Goal: Check status: Check status

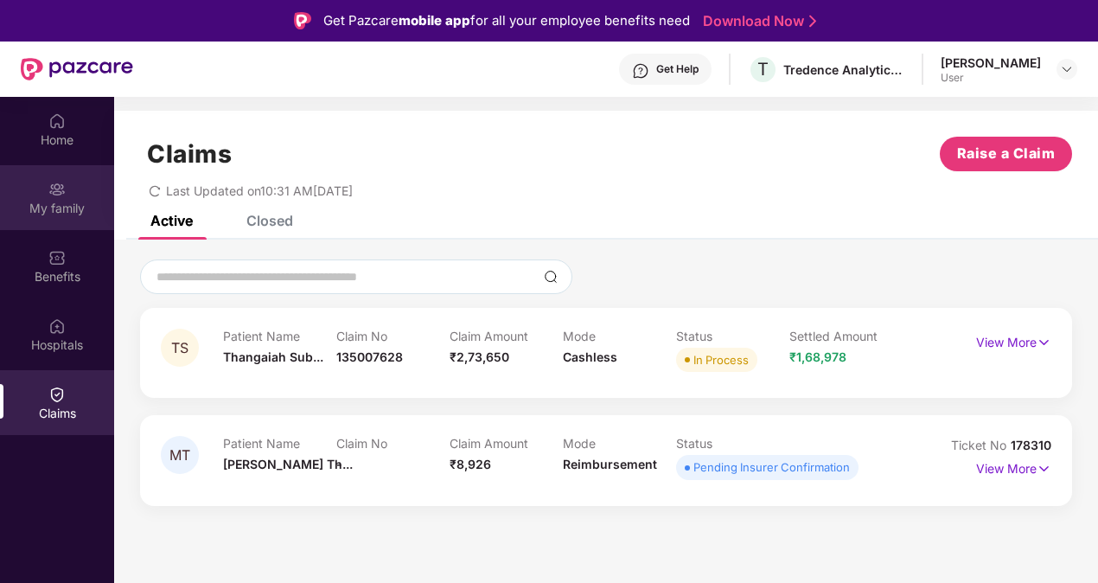
click at [41, 198] on div "My family" at bounding box center [57, 197] width 114 height 65
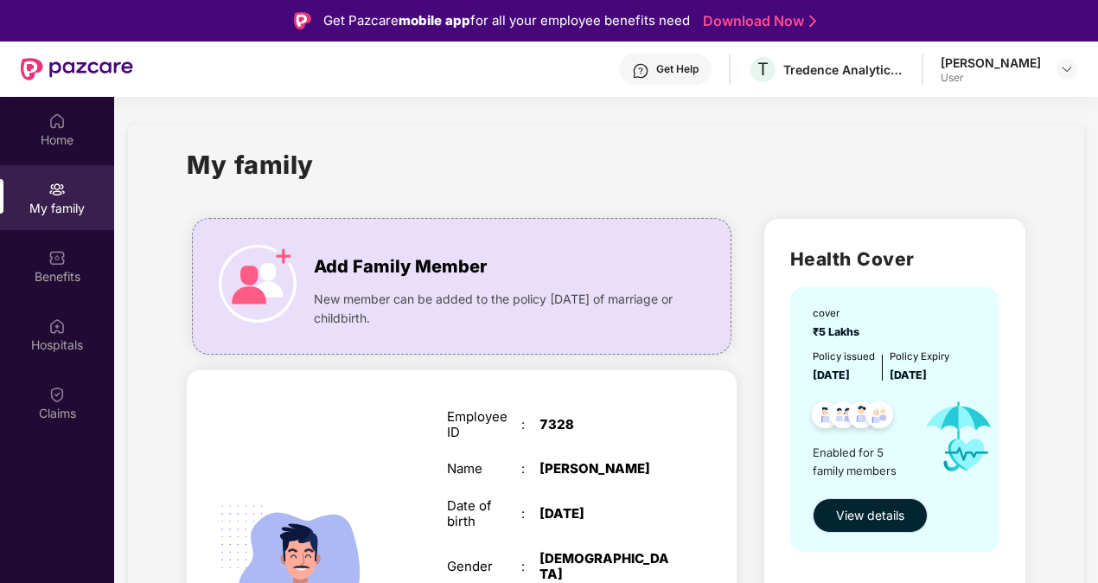
click at [856, 513] on span "View details" at bounding box center [870, 515] width 68 height 19
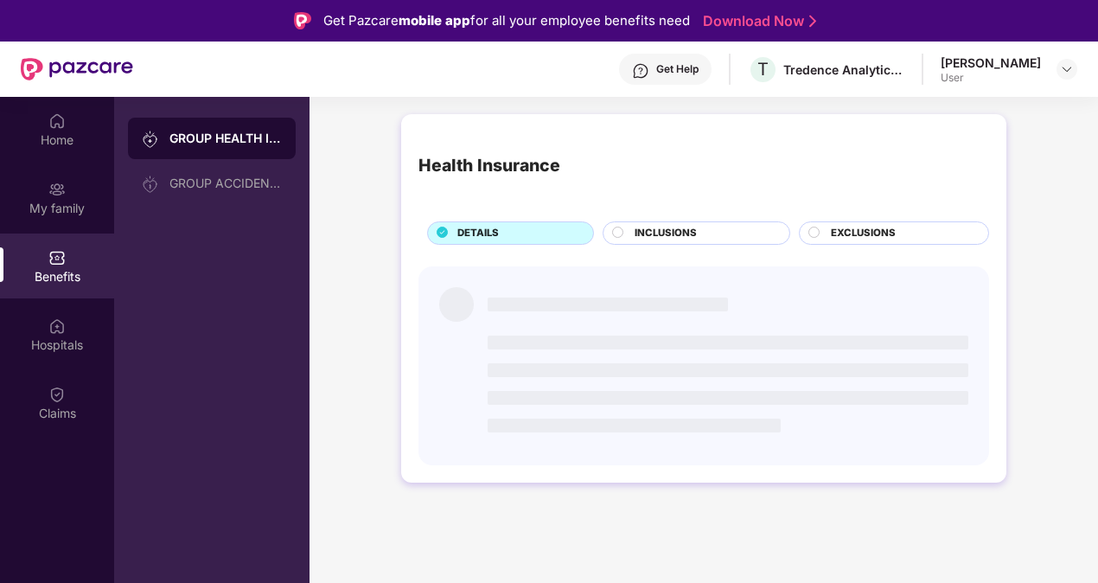
click at [504, 236] on div "DETAILS" at bounding box center [517, 235] width 136 height 18
click at [63, 212] on div "My family" at bounding box center [57, 208] width 114 height 17
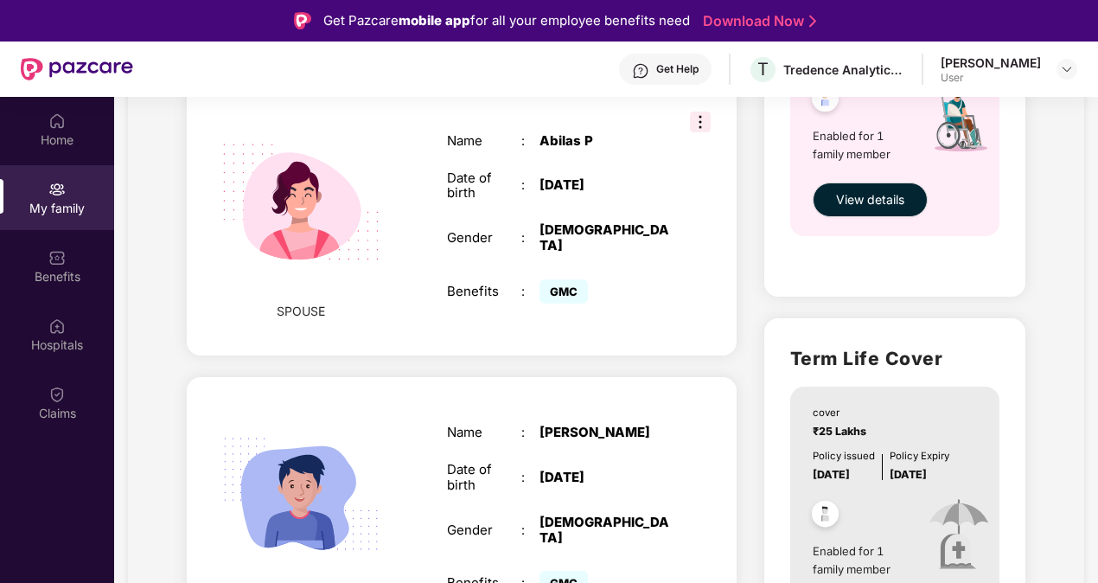
scroll to position [126, 0]
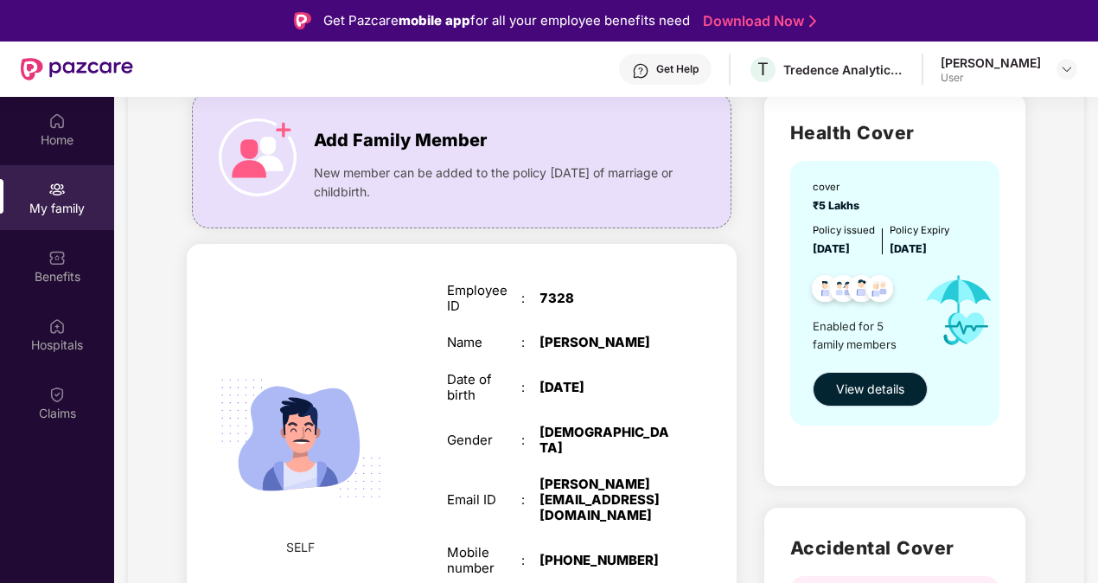
click at [879, 381] on span "View details" at bounding box center [870, 389] width 68 height 19
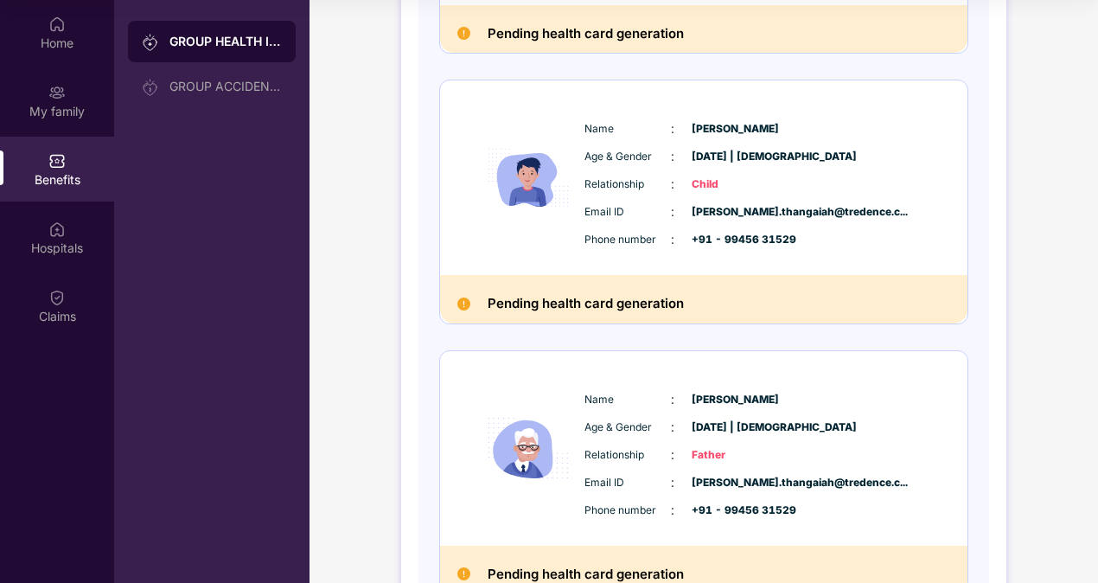
scroll to position [481, 0]
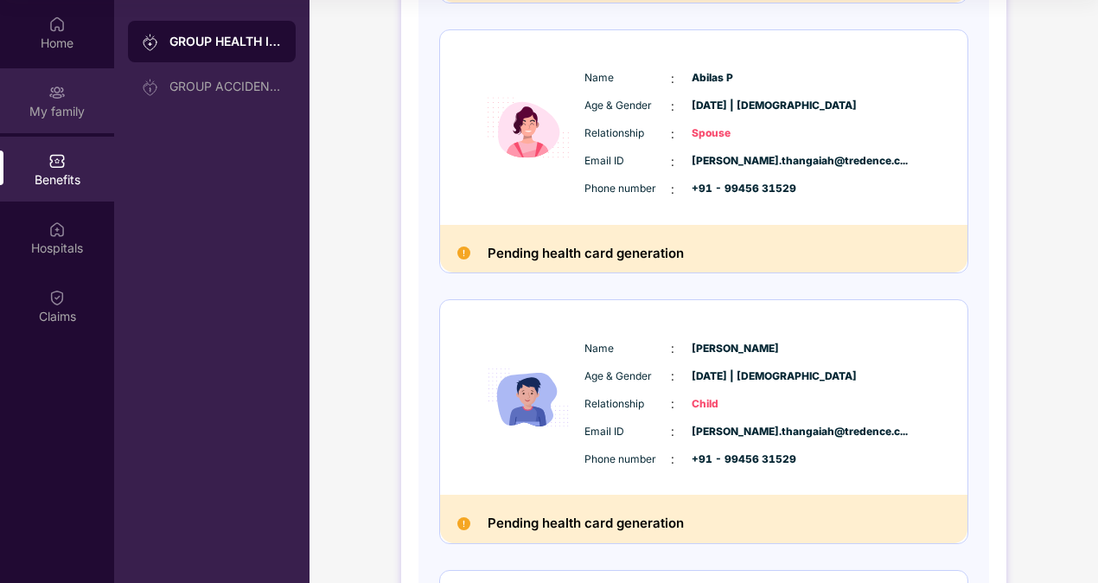
click at [47, 83] on div "My family" at bounding box center [57, 100] width 114 height 65
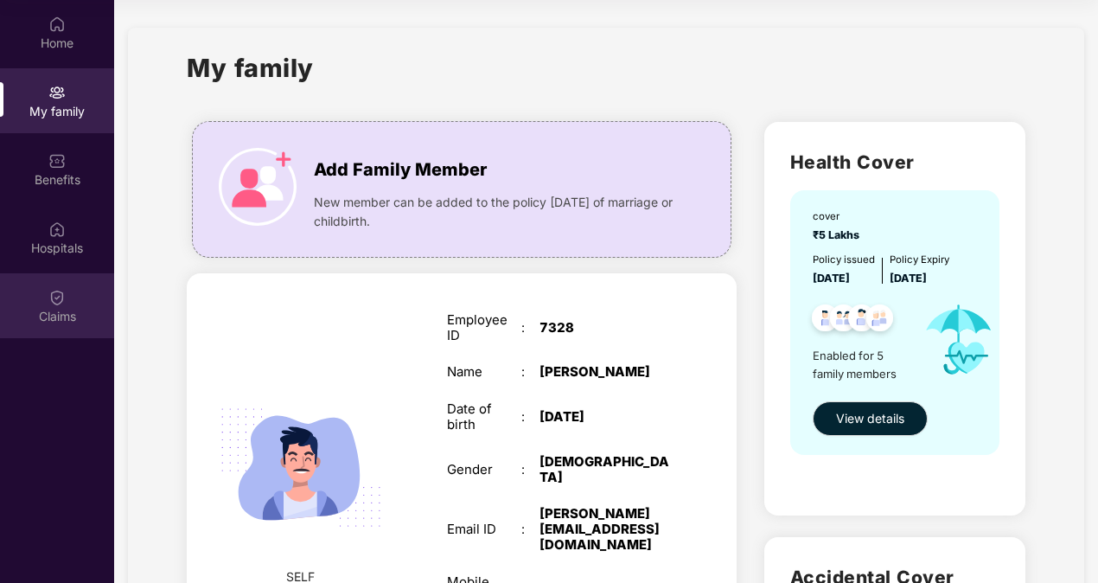
click at [50, 282] on div "Claims" at bounding box center [57, 305] width 114 height 65
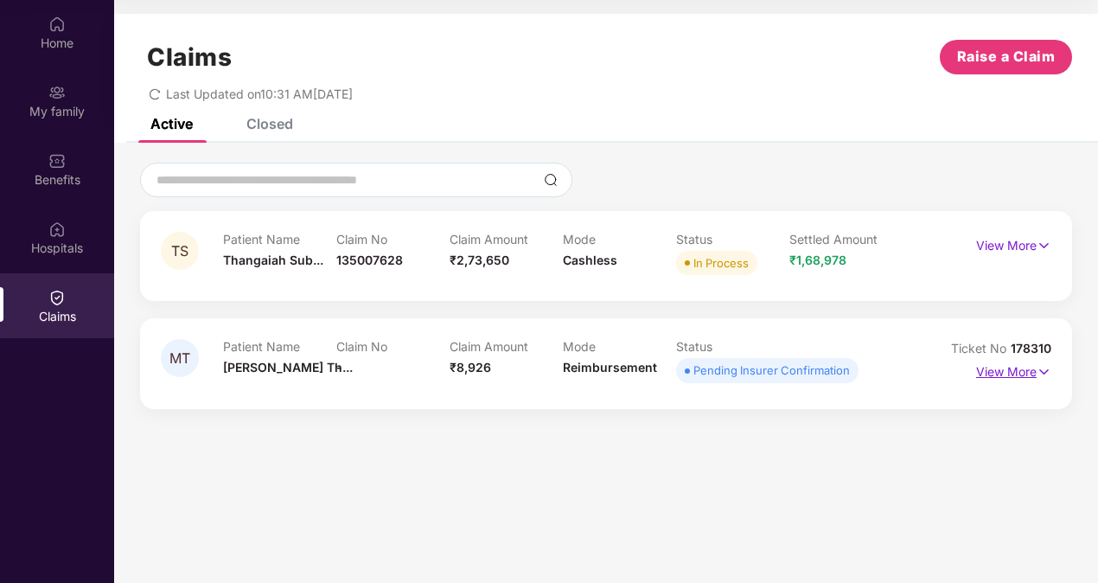
click at [1015, 375] on p "View More" at bounding box center [1013, 369] width 75 height 23
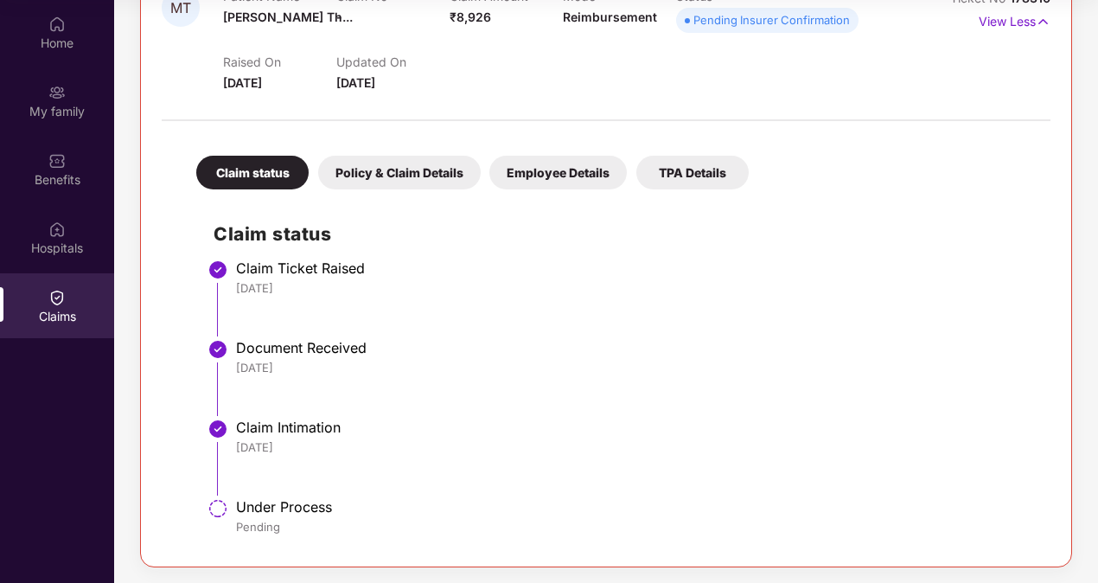
scroll to position [265, 0]
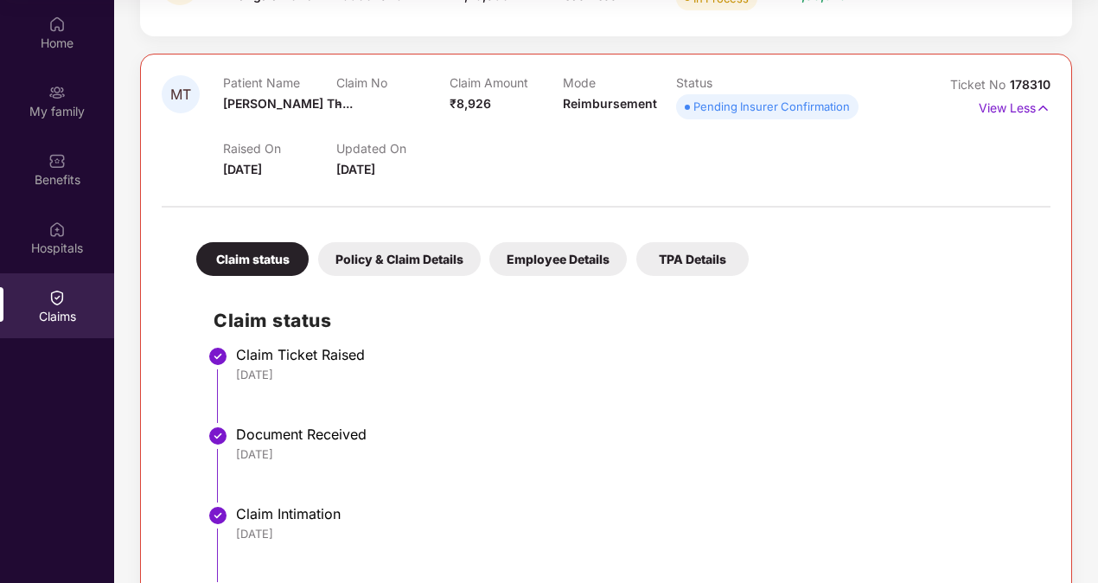
click at [1022, 83] on span "178310" at bounding box center [1030, 84] width 41 height 15
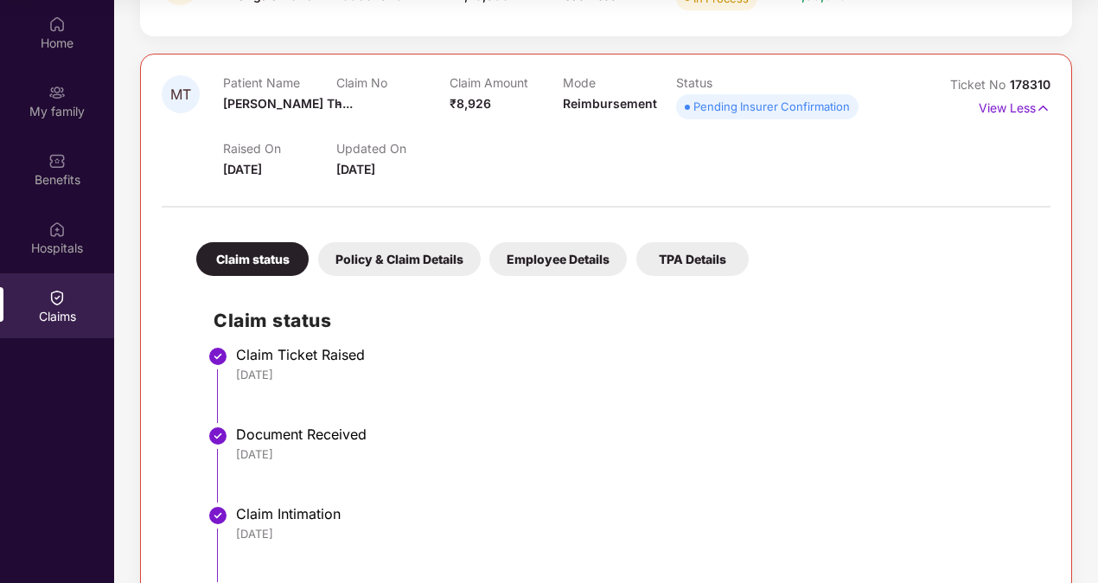
drag, startPoint x: 1022, startPoint y: 83, endPoint x: 1020, endPoint y: 185, distance: 102.1
click at [995, 221] on div "Claim status Policy & Claim Details Employee Details TPA Details Claim status C…" at bounding box center [606, 424] width 889 height 416
drag, startPoint x: 1057, startPoint y: 92, endPoint x: 1009, endPoint y: 80, distance: 48.9
click at [1009, 80] on div "MT Patient Name Maheshwari Th... Claim No - Claim Amount ₹8,926 Mode Reimbursem…" at bounding box center [606, 353] width 932 height 599
copy span "178310"
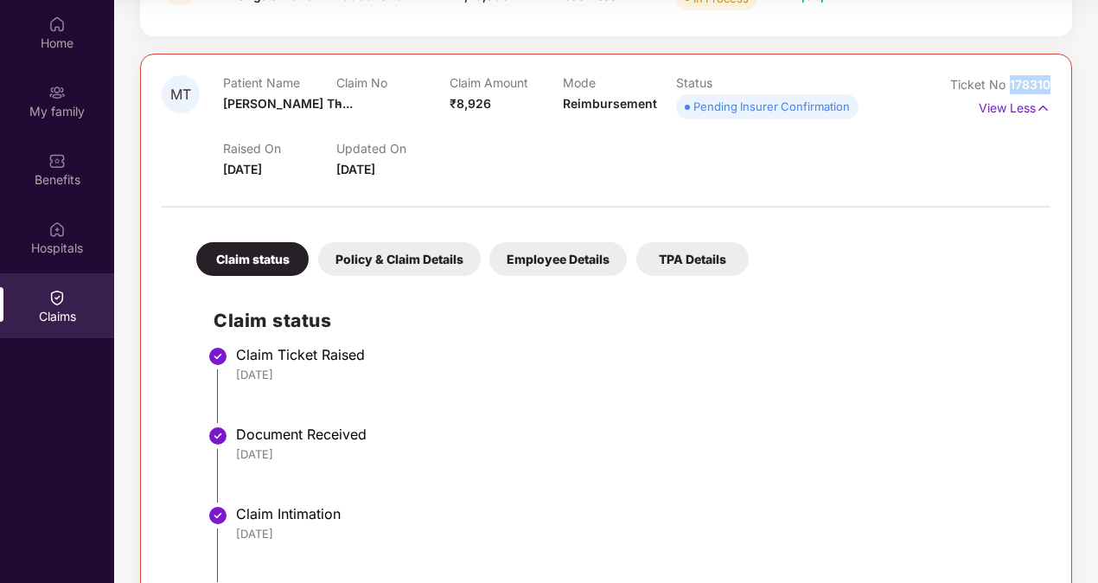
scroll to position [0, 0]
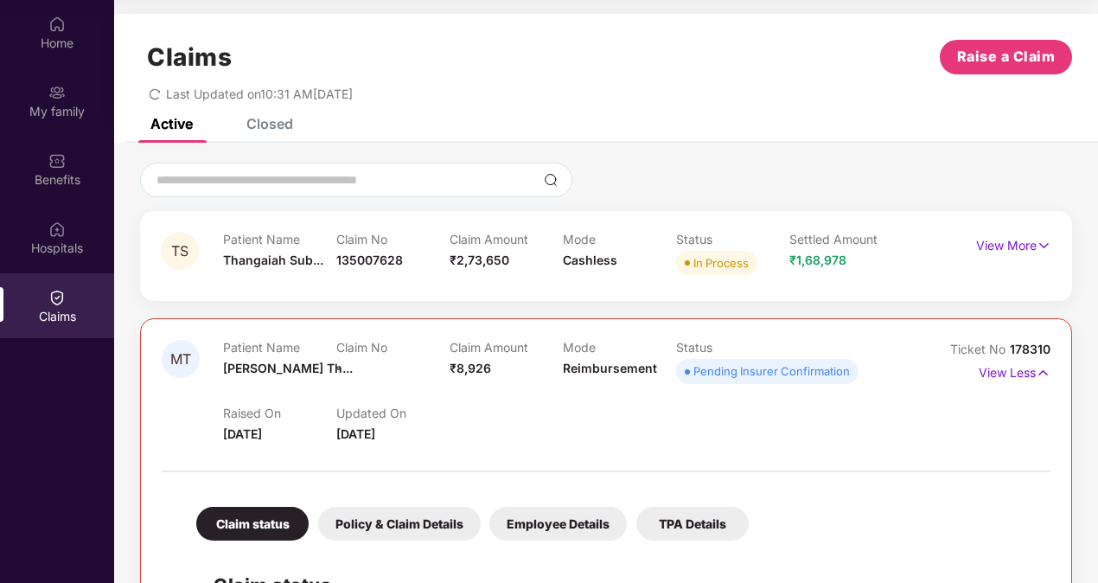
click at [267, 123] on div "Closed" at bounding box center [269, 123] width 47 height 17
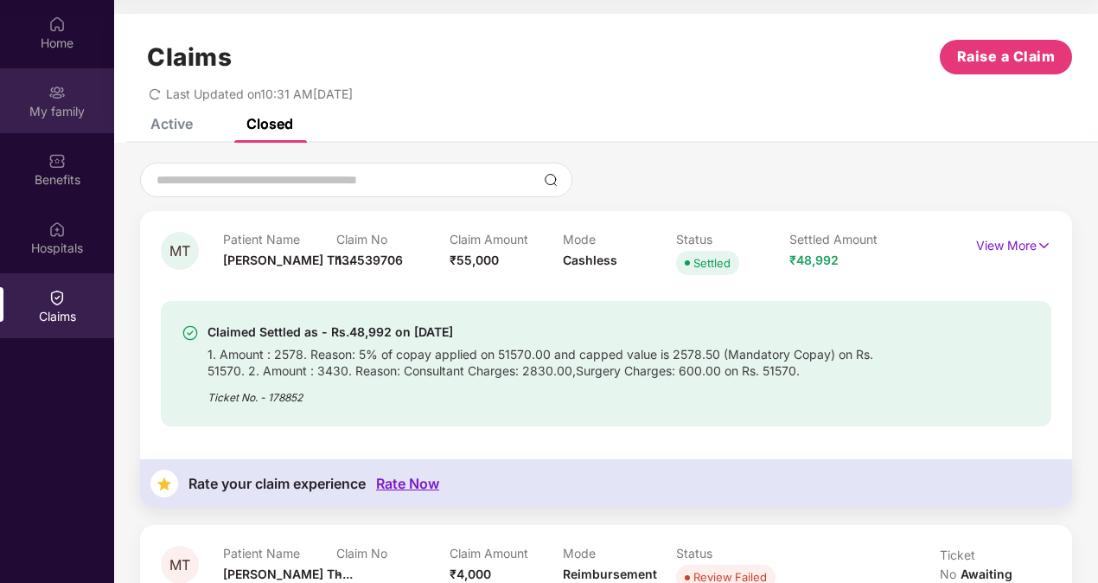
click at [48, 103] on div "My family" at bounding box center [57, 111] width 114 height 17
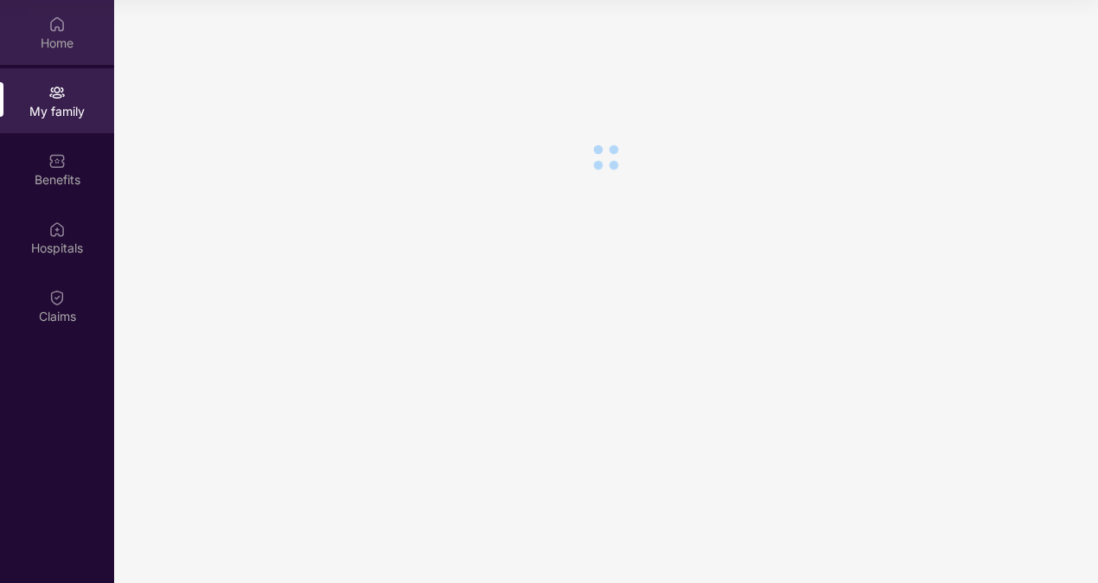
click at [57, 50] on div "Home" at bounding box center [57, 43] width 114 height 17
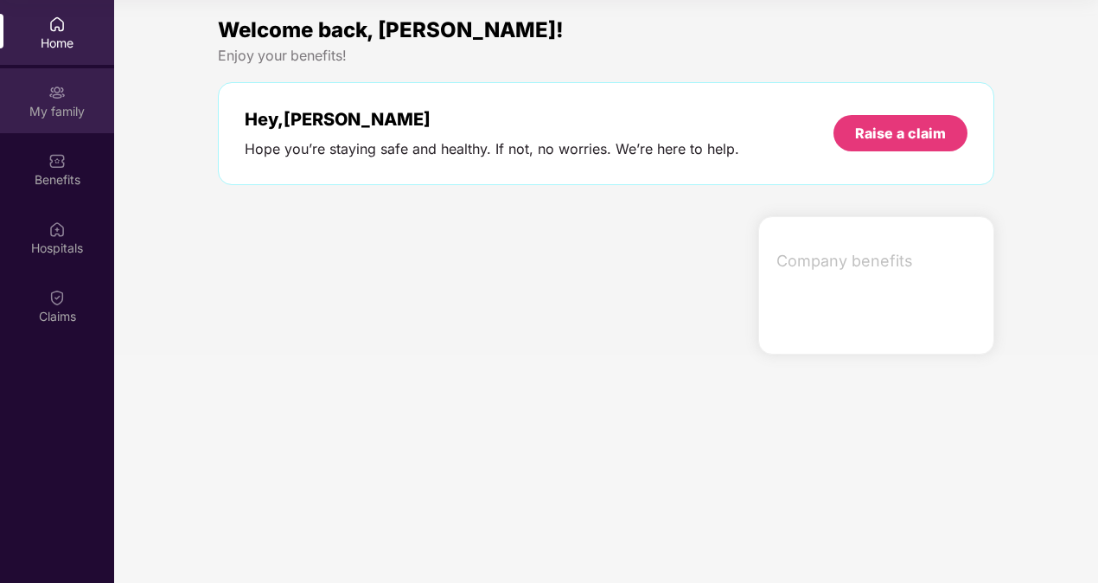
click at [54, 120] on div "My family" at bounding box center [57, 100] width 114 height 65
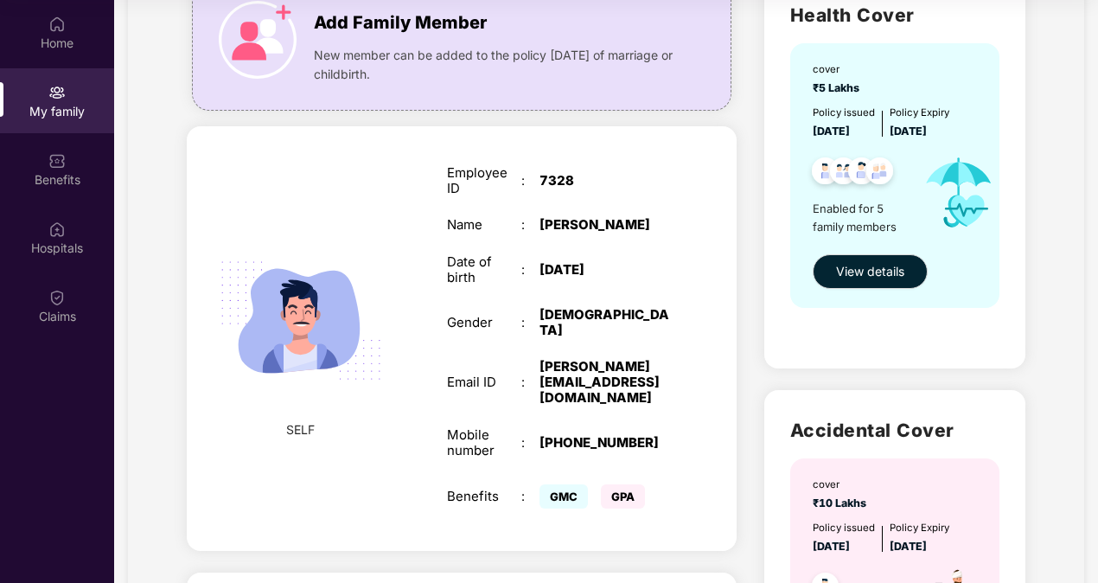
scroll to position [173, 0]
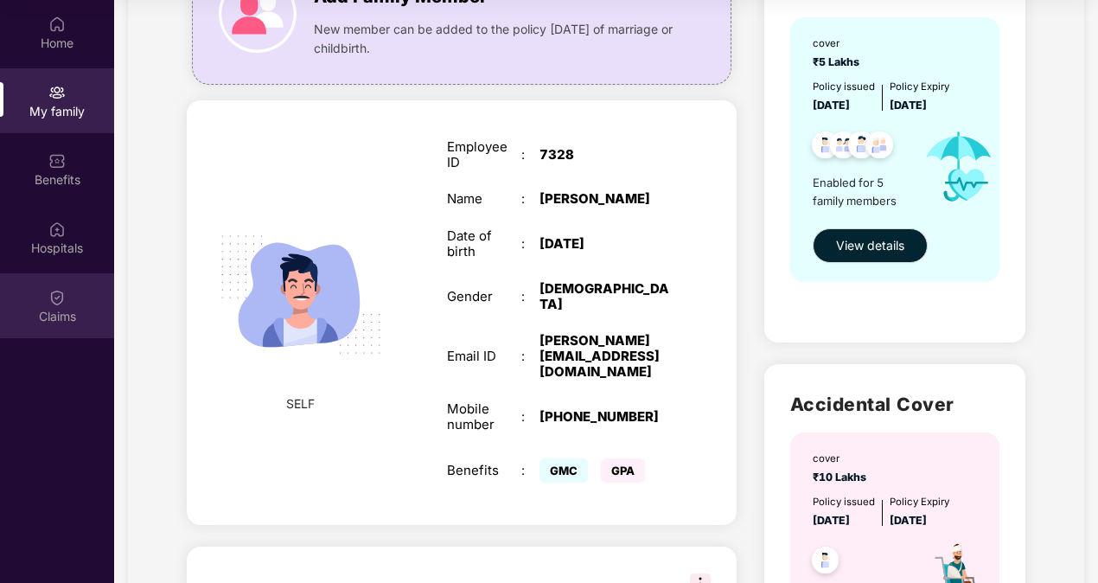
click at [44, 294] on div "Claims" at bounding box center [57, 305] width 114 height 65
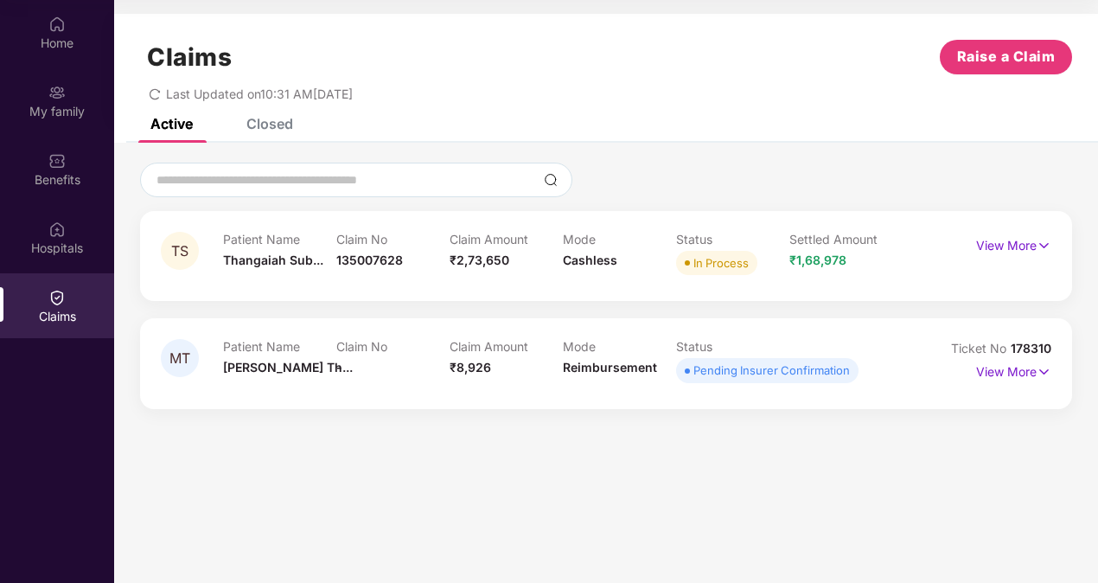
click at [1036, 348] on span "178310" at bounding box center [1031, 348] width 41 height 15
drag, startPoint x: 1055, startPoint y: 349, endPoint x: 1010, endPoint y: 349, distance: 45.0
click at [1010, 349] on div "MT Patient Name Maheshwari Th... Claim No - Claim Amount ₹8,926 Mode Reimbursem…" at bounding box center [606, 363] width 932 height 90
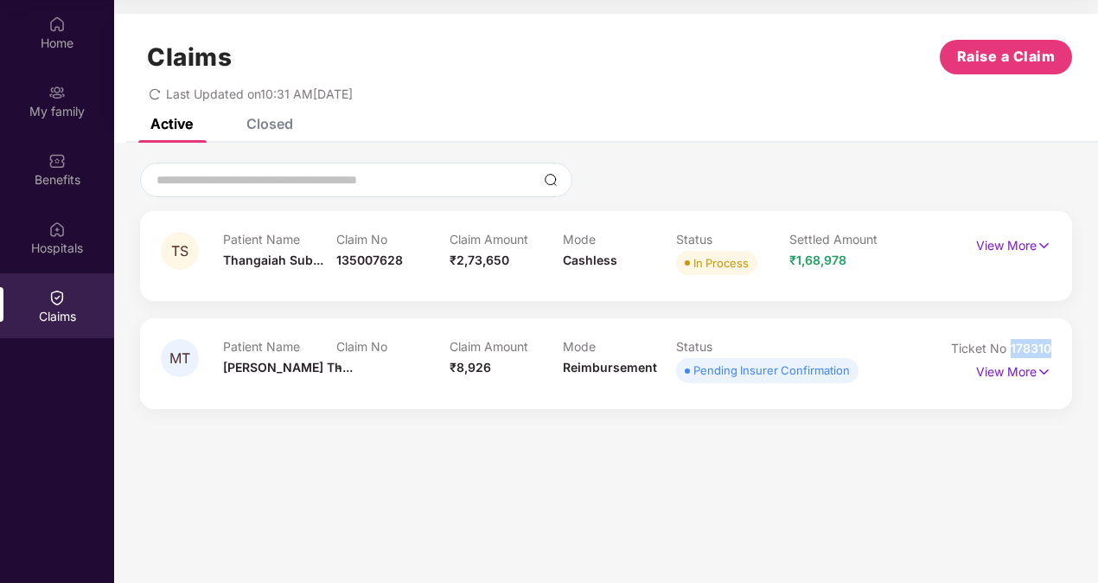
copy span "178310"
click at [1005, 365] on p "View More" at bounding box center [1013, 369] width 75 height 23
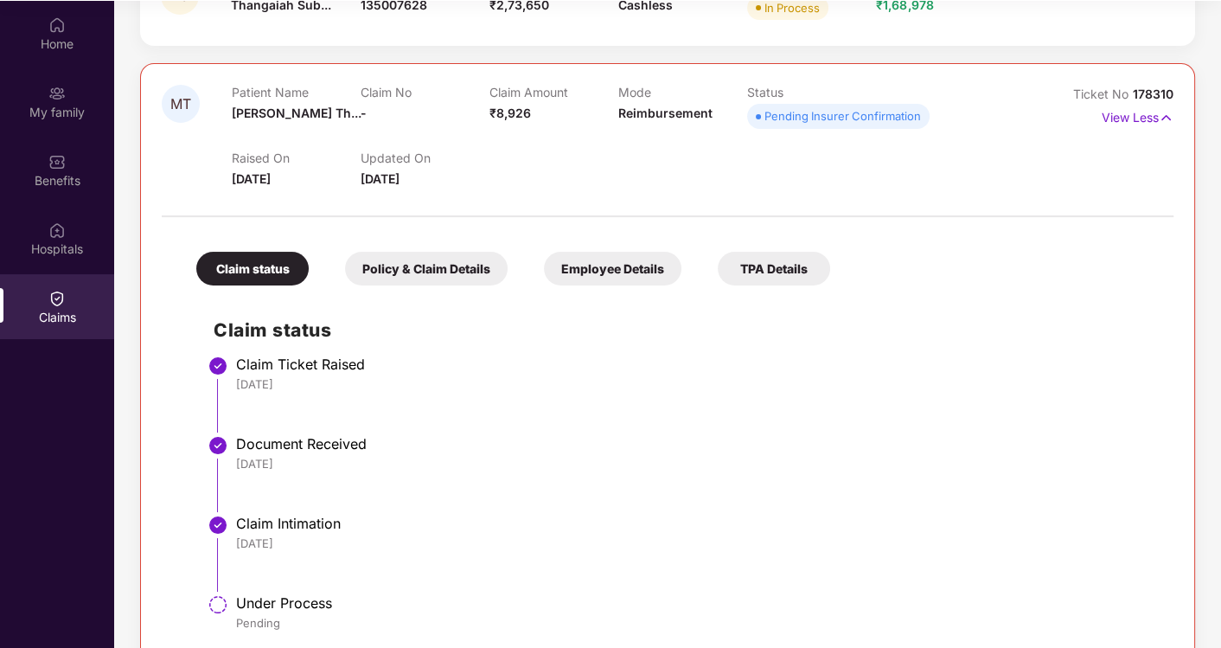
scroll to position [256, 0]
drag, startPoint x: 162, startPoint y: 67, endPoint x: 668, endPoint y: 418, distance: 616.0
click at [668, 418] on li "Claim Ticket Raised 22 Sep 2025" at bounding box center [685, 401] width 943 height 80
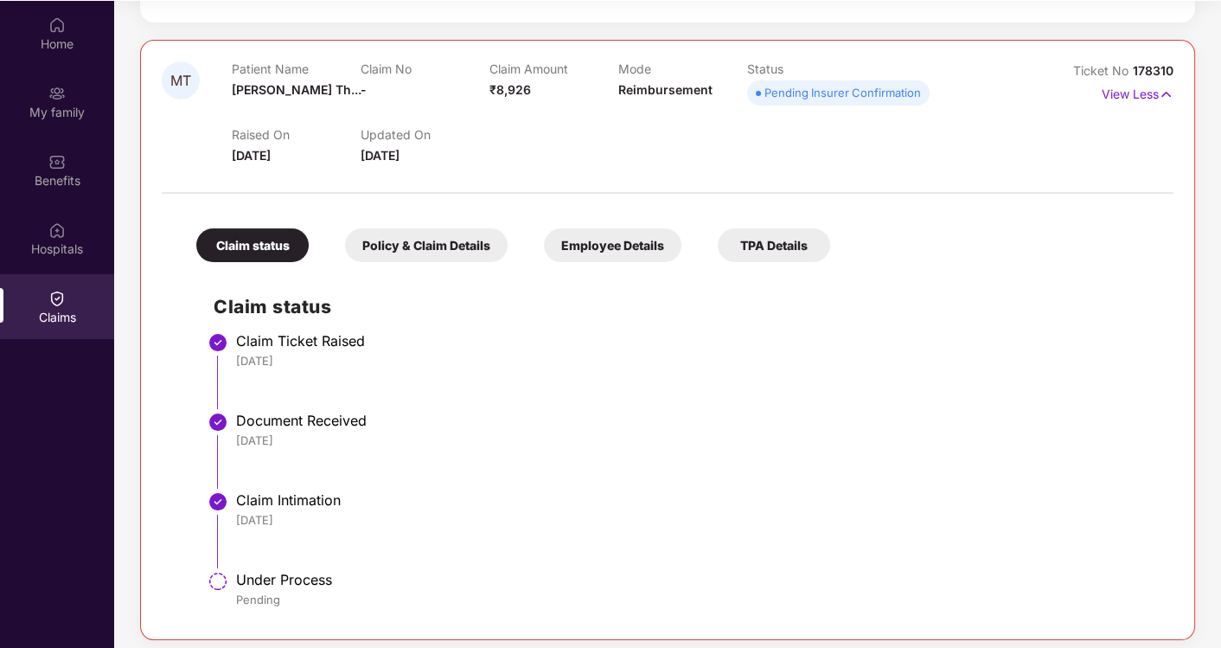
scroll to position [286, 0]
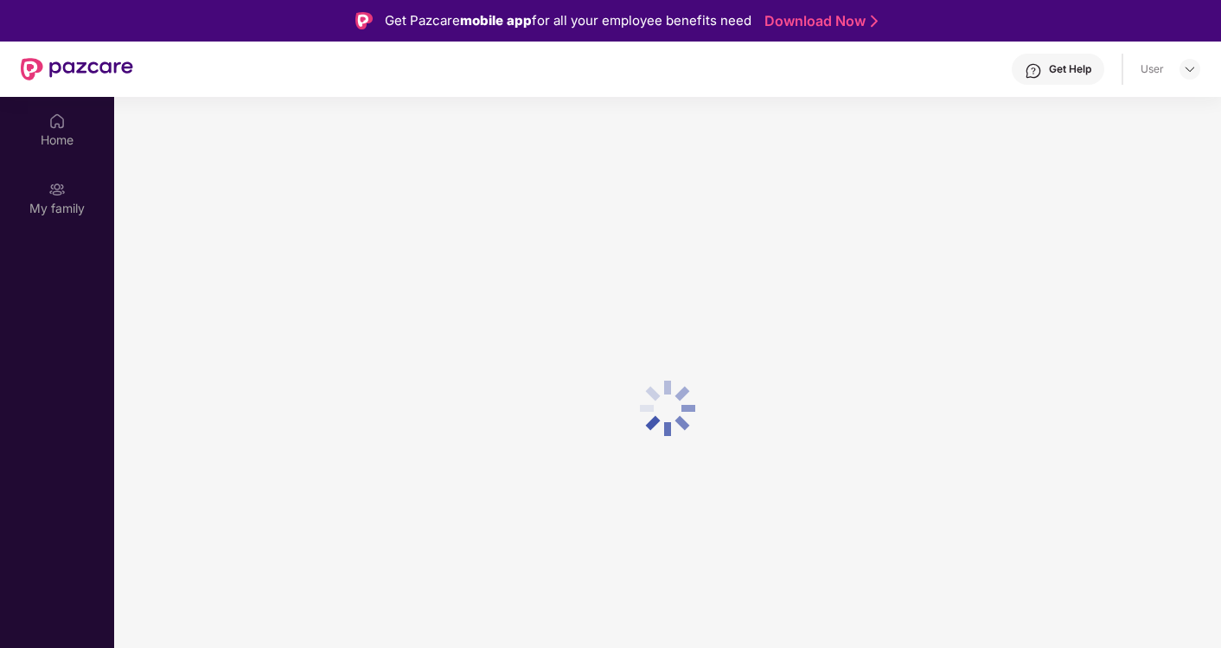
scroll to position [96, 0]
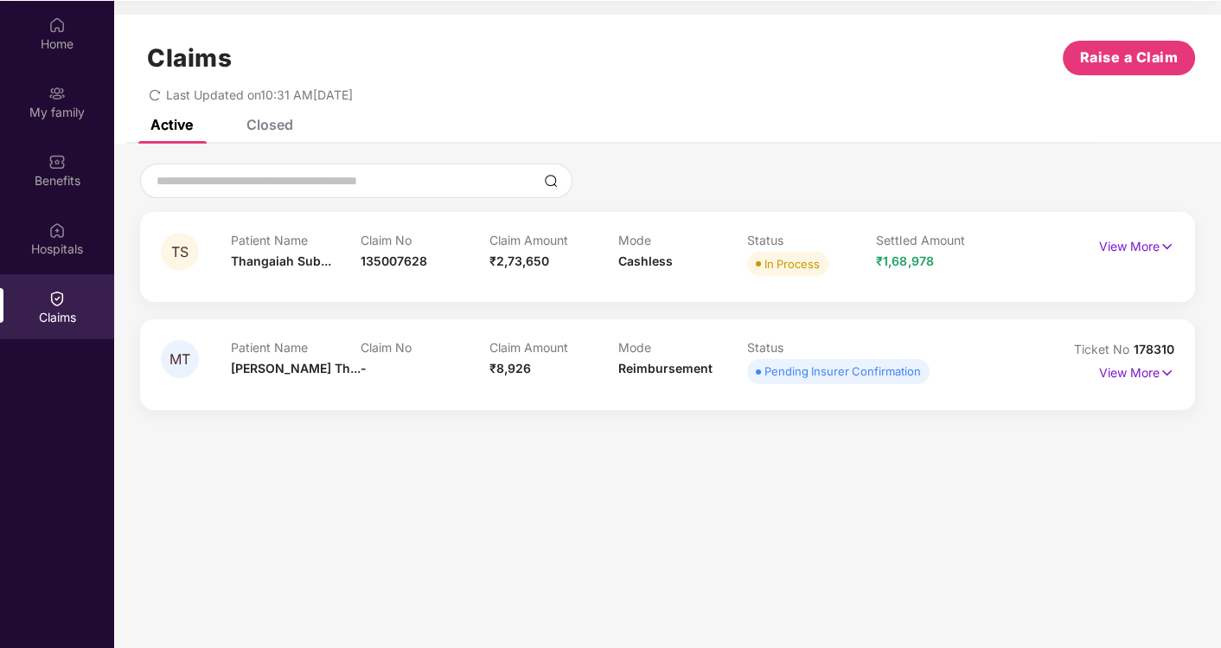
click at [266, 112] on div "Claims Raise a Claim Last Updated on 10:31 AM[DATE]" at bounding box center [667, 67] width 1107 height 105
click at [1141, 248] on p "View More" at bounding box center [1136, 244] width 75 height 23
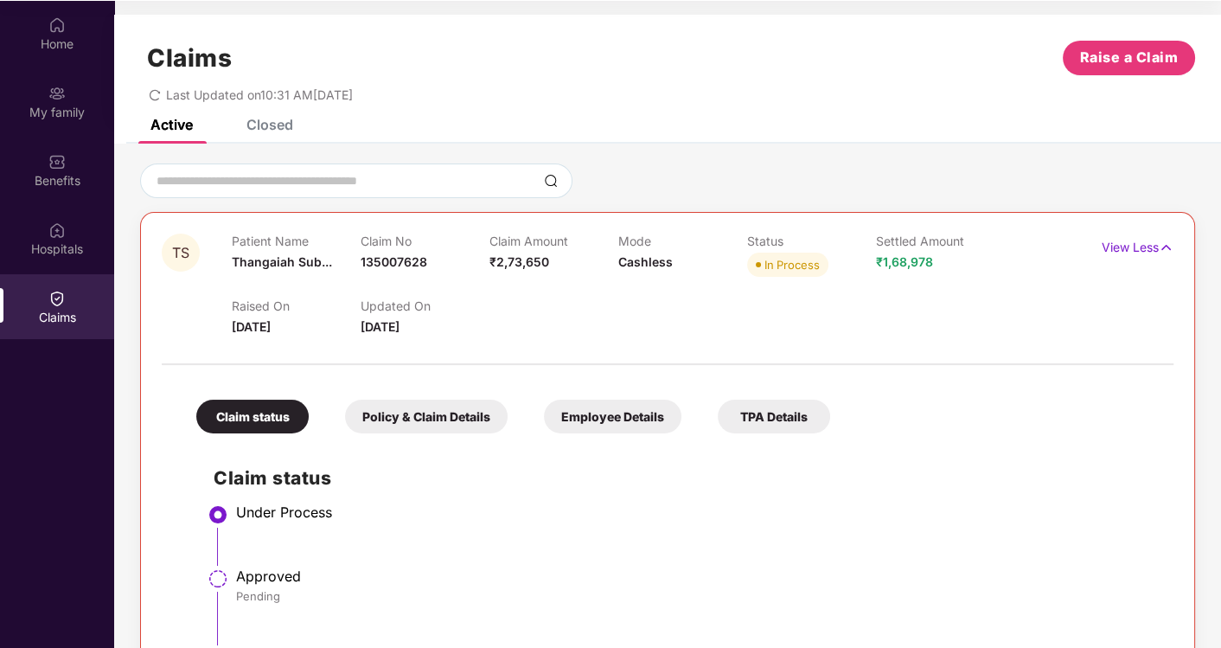
click at [468, 422] on div "Policy & Claim Details" at bounding box center [426, 417] width 163 height 34
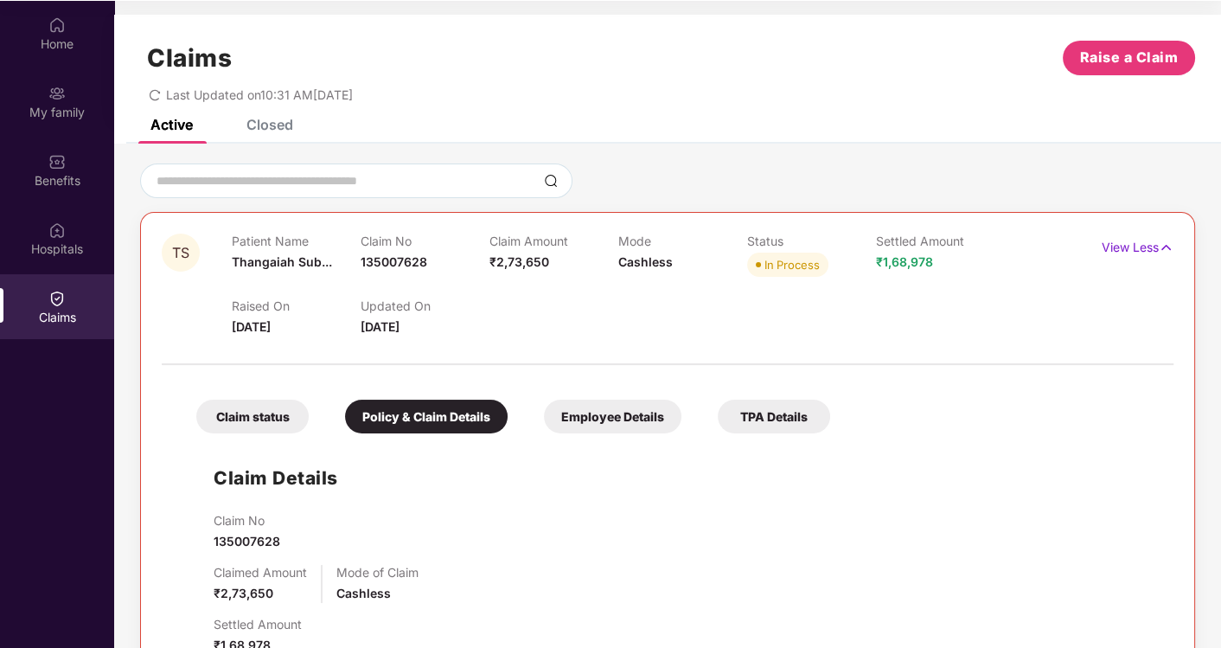
scroll to position [192, 0]
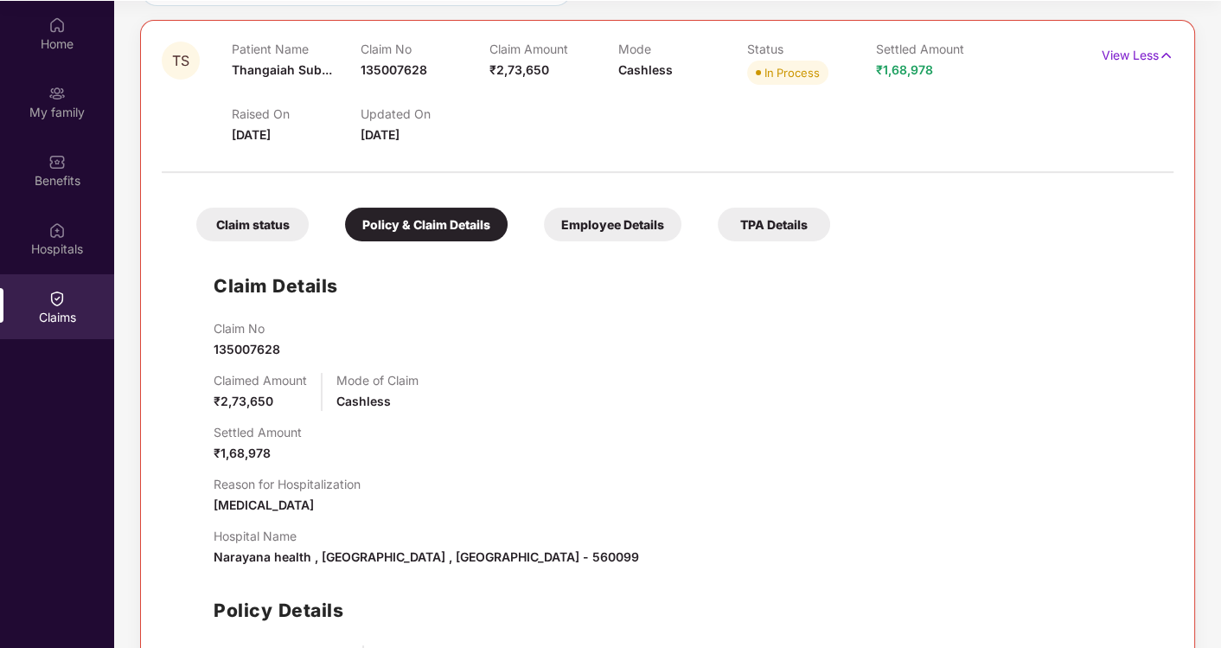
click at [594, 233] on div "Employee Details" at bounding box center [612, 225] width 137 height 34
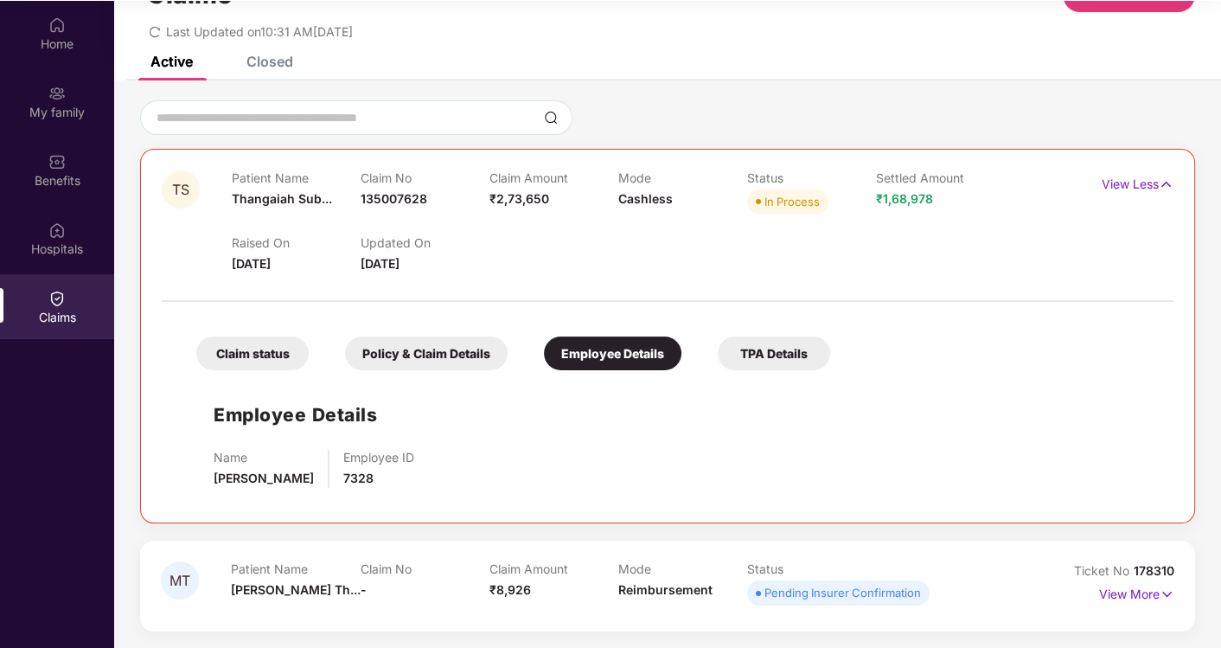
scroll to position [61, 0]
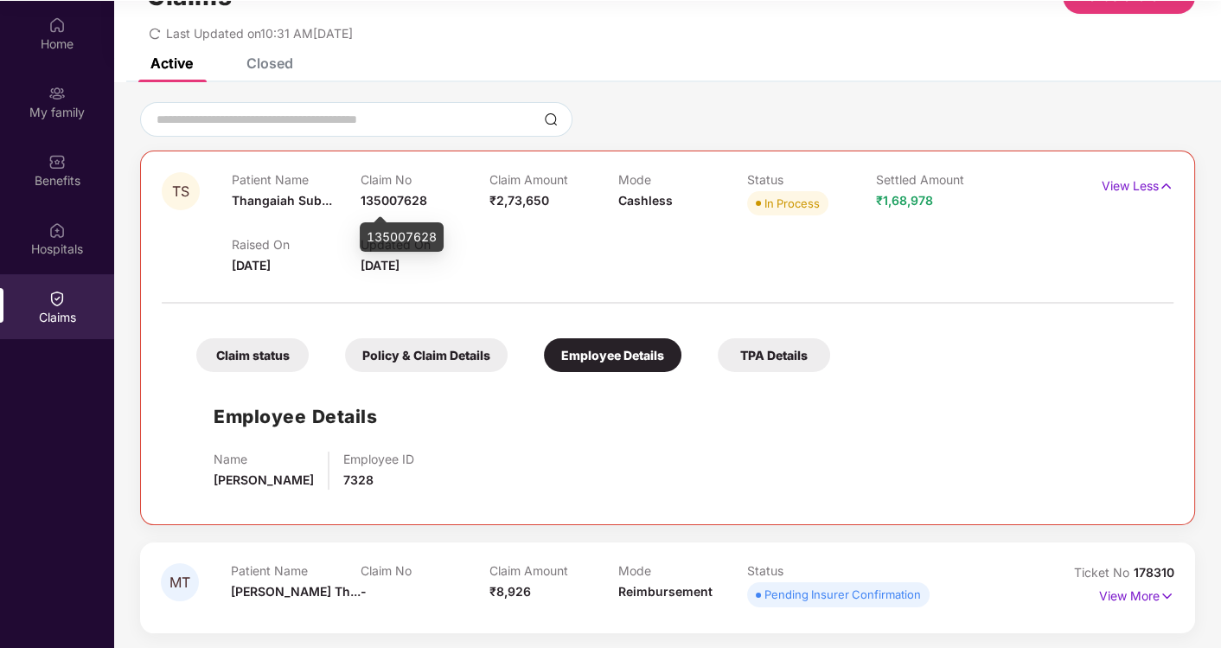
click at [390, 197] on span "135007628" at bounding box center [394, 200] width 67 height 15
drag, startPoint x: 390, startPoint y: 197, endPoint x: 503, endPoint y: 262, distance: 130.5
click at [503, 262] on div "Raised On 07 Oct 2025 Updated On 08 Oct 2025" at bounding box center [618, 247] width 773 height 55
click at [470, 350] on div "Policy & Claim Details" at bounding box center [426, 355] width 163 height 34
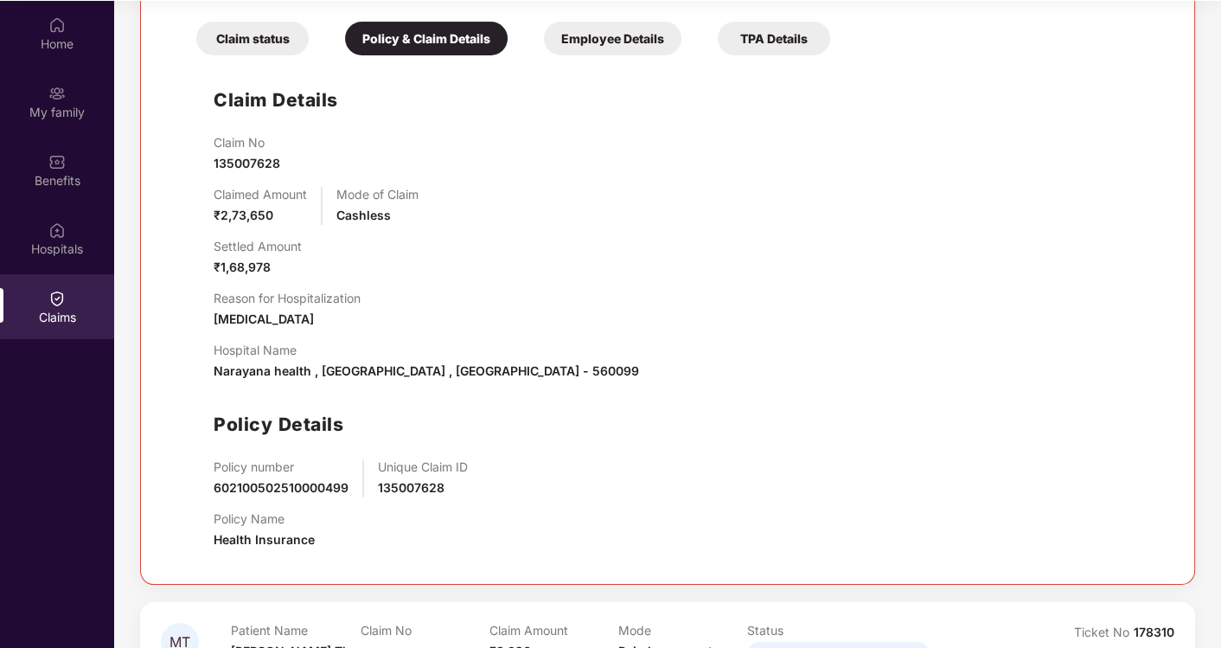
scroll to position [0, 0]
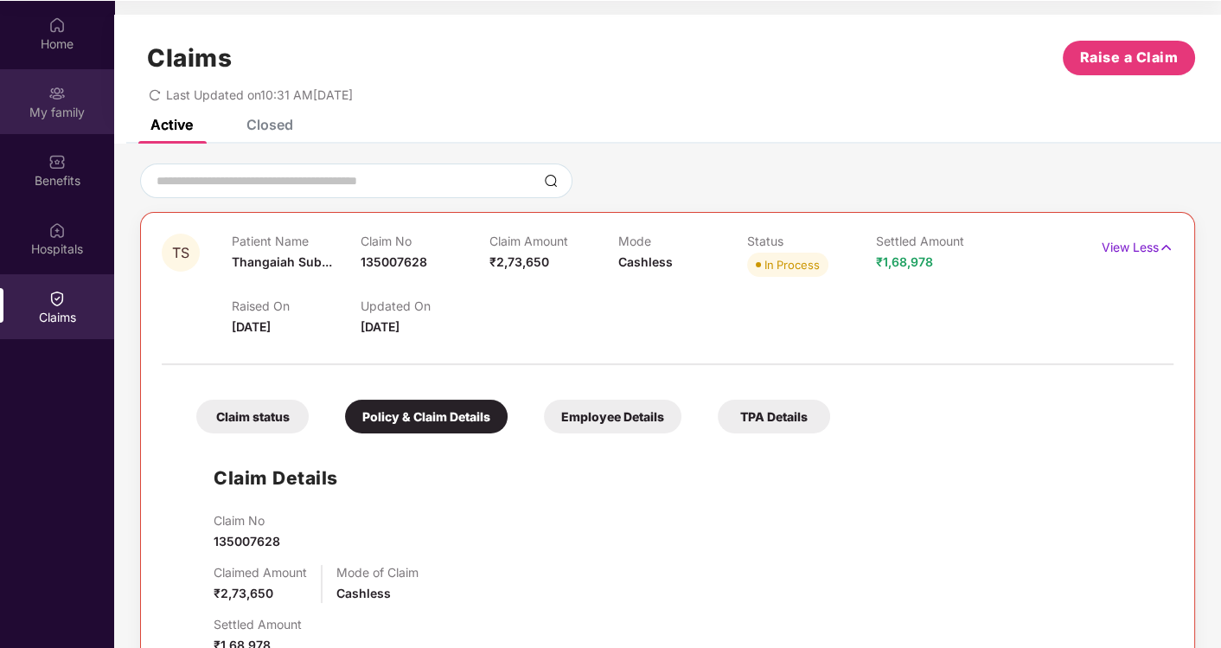
click at [59, 97] on img at bounding box center [56, 93] width 17 height 17
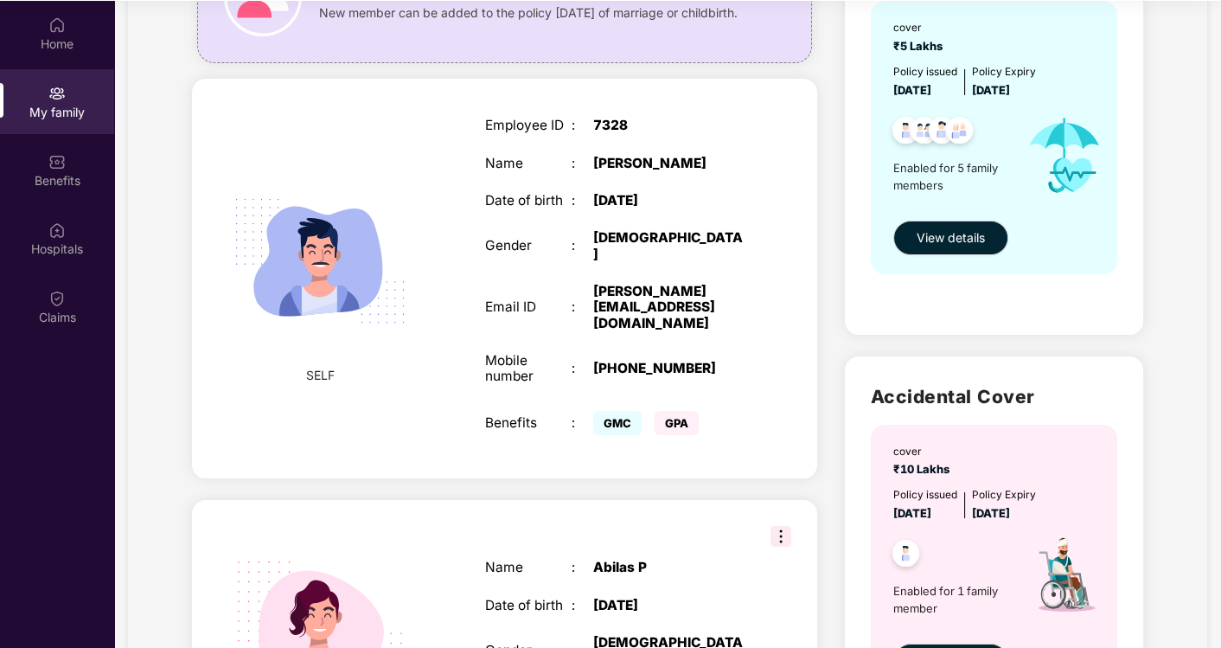
scroll to position [192, 0]
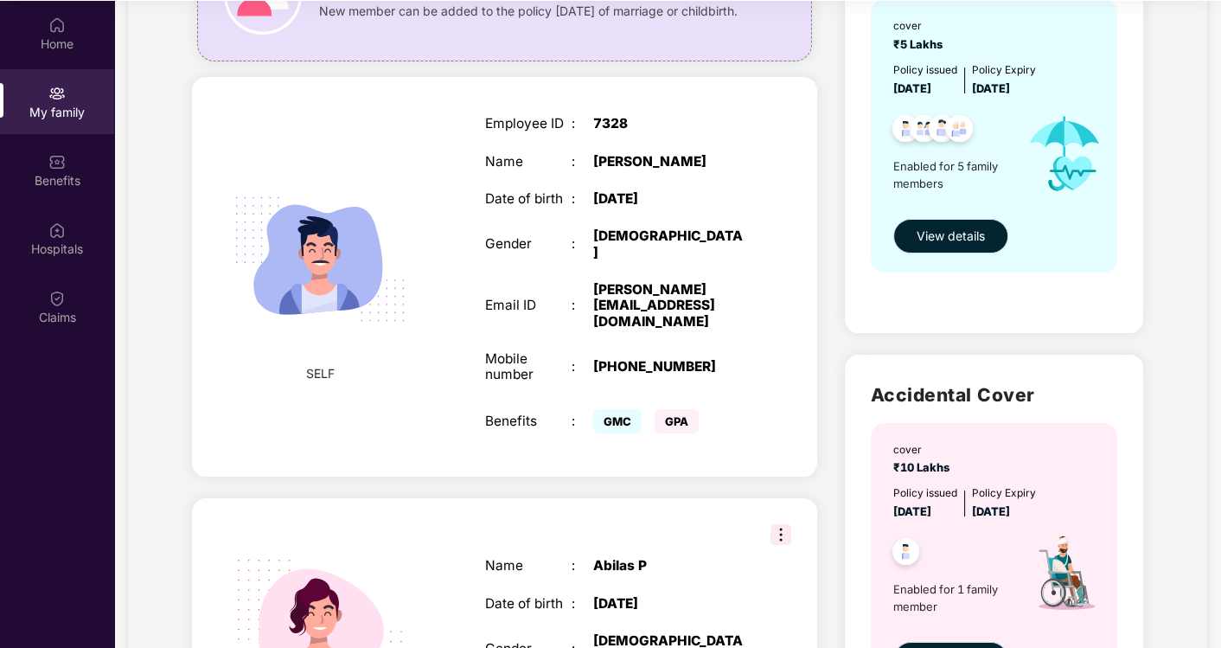
click at [967, 232] on span "View details" at bounding box center [951, 236] width 68 height 19
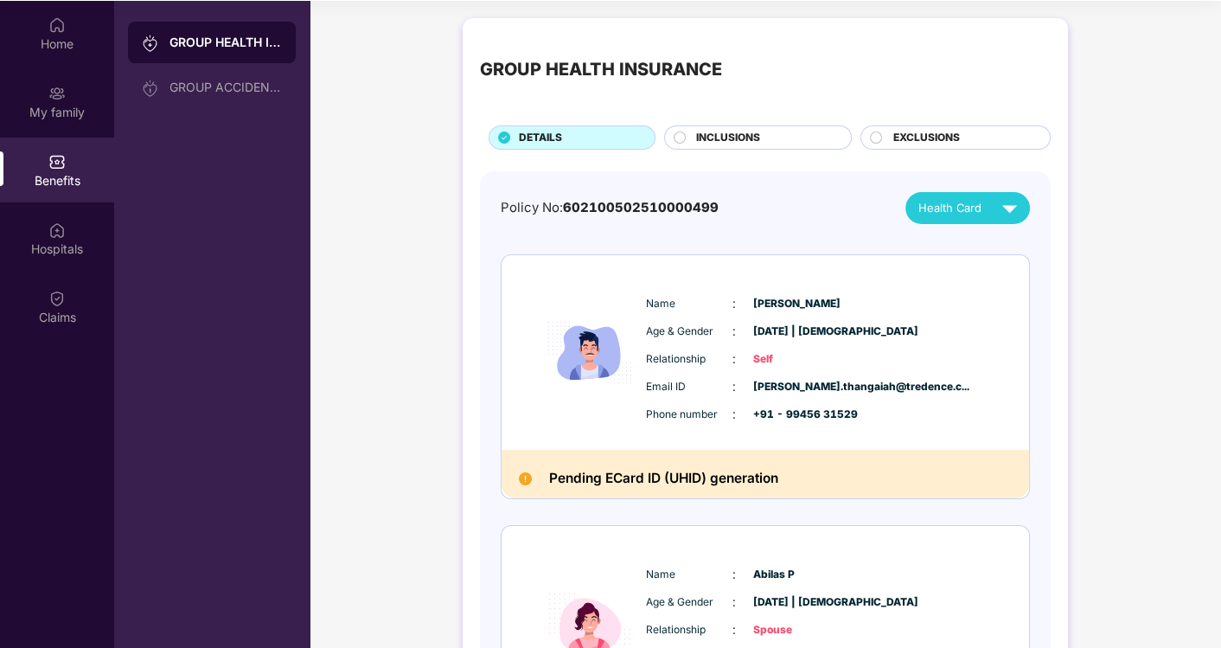
click at [768, 133] on div "INCLUSIONS" at bounding box center [764, 139] width 155 height 19
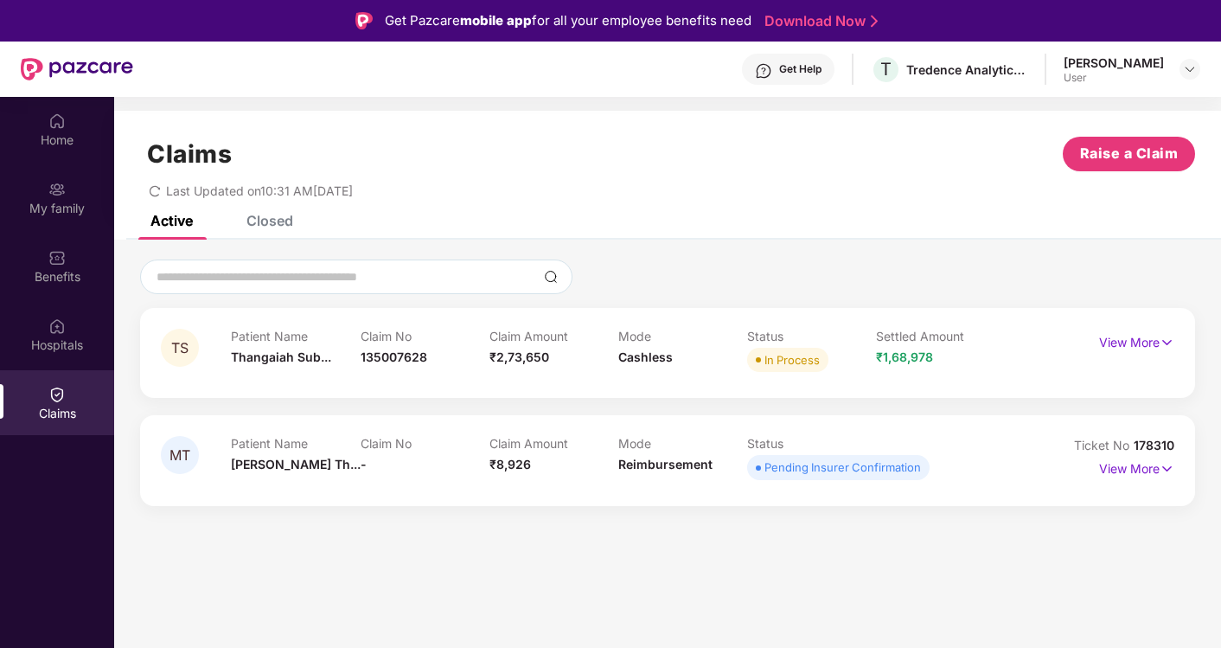
scroll to position [96, 0]
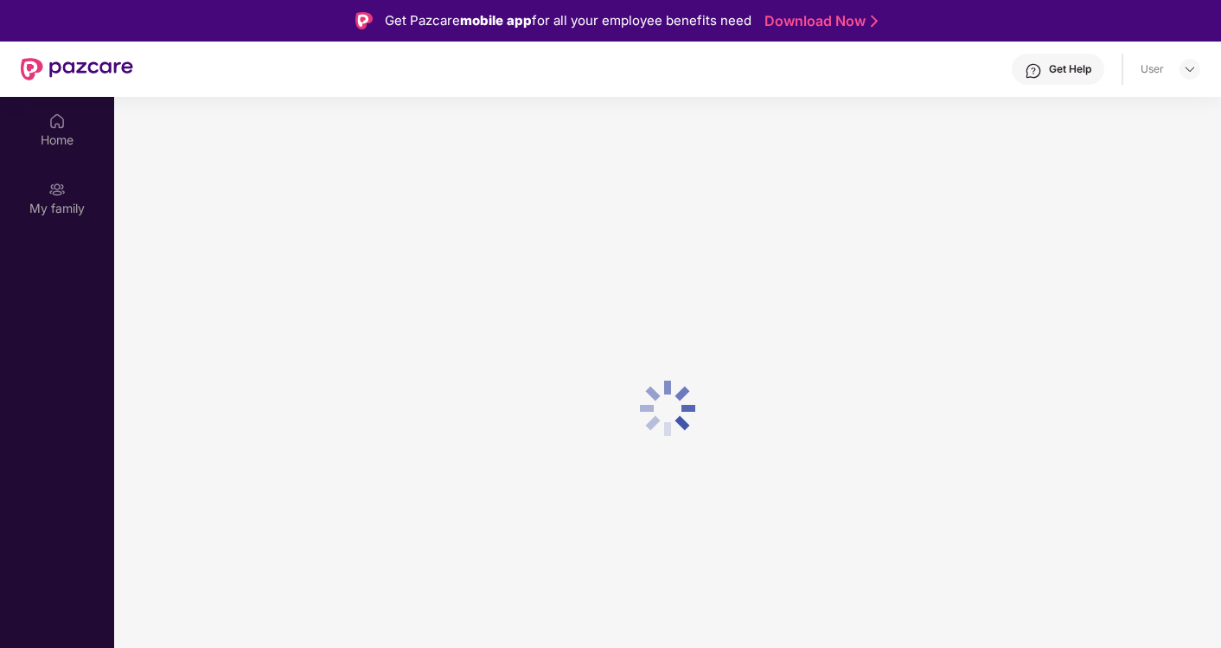
scroll to position [96, 0]
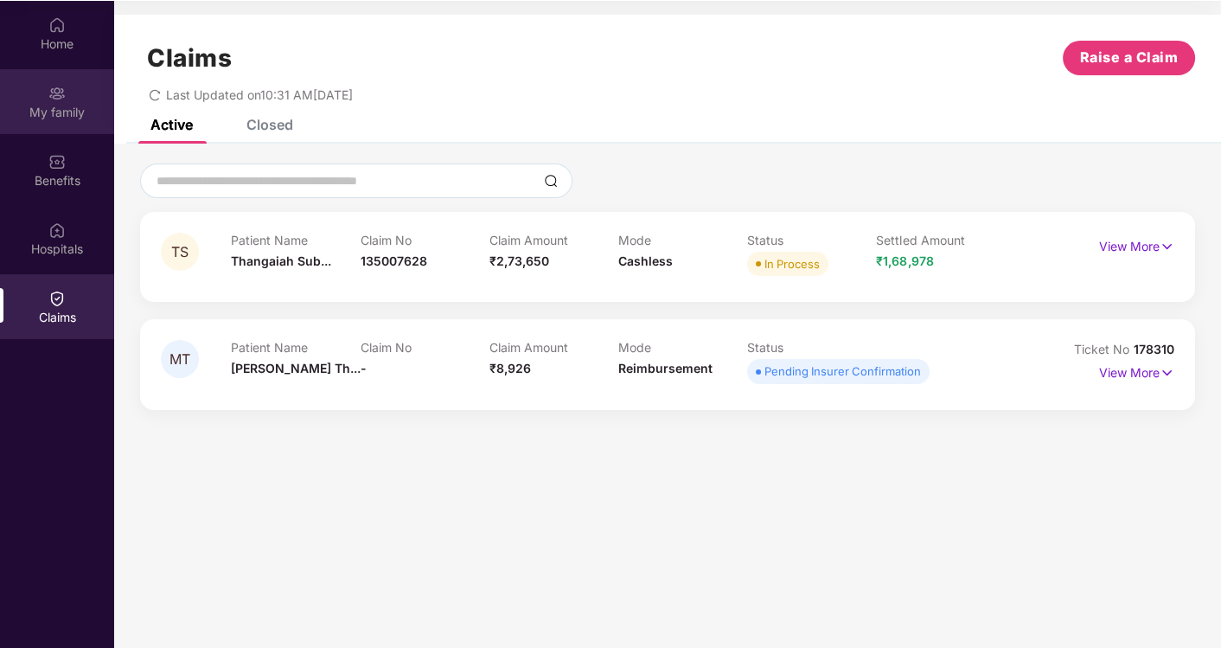
click at [69, 93] on div "My family" at bounding box center [57, 101] width 114 height 65
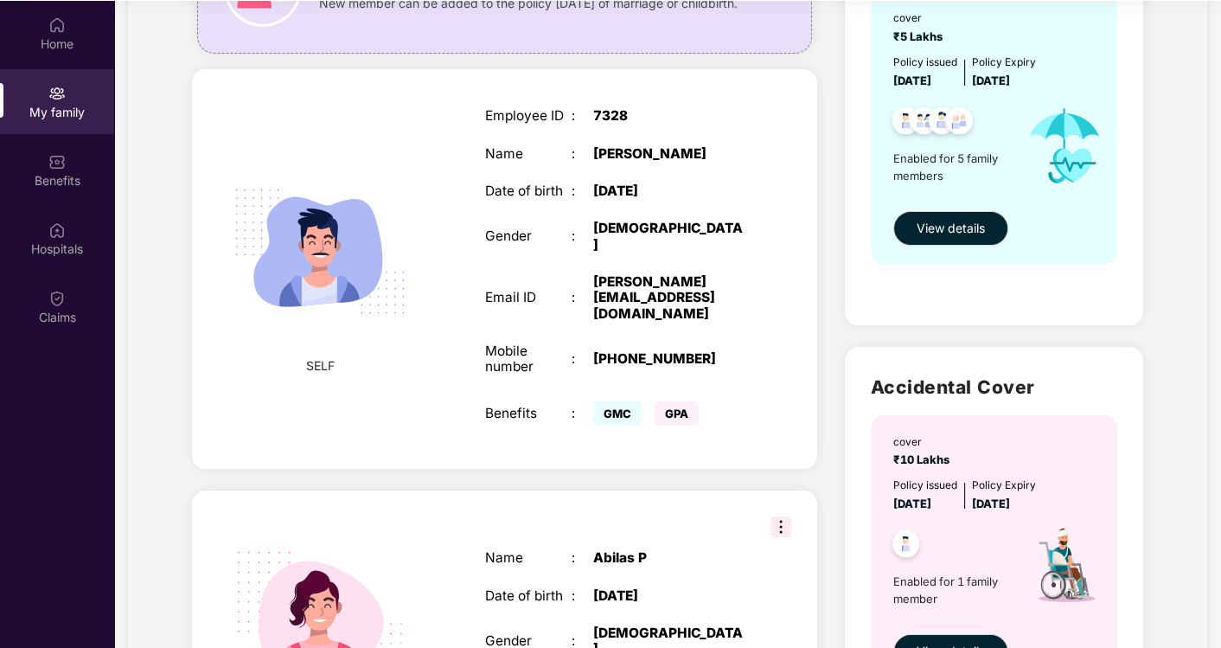
scroll to position [192, 0]
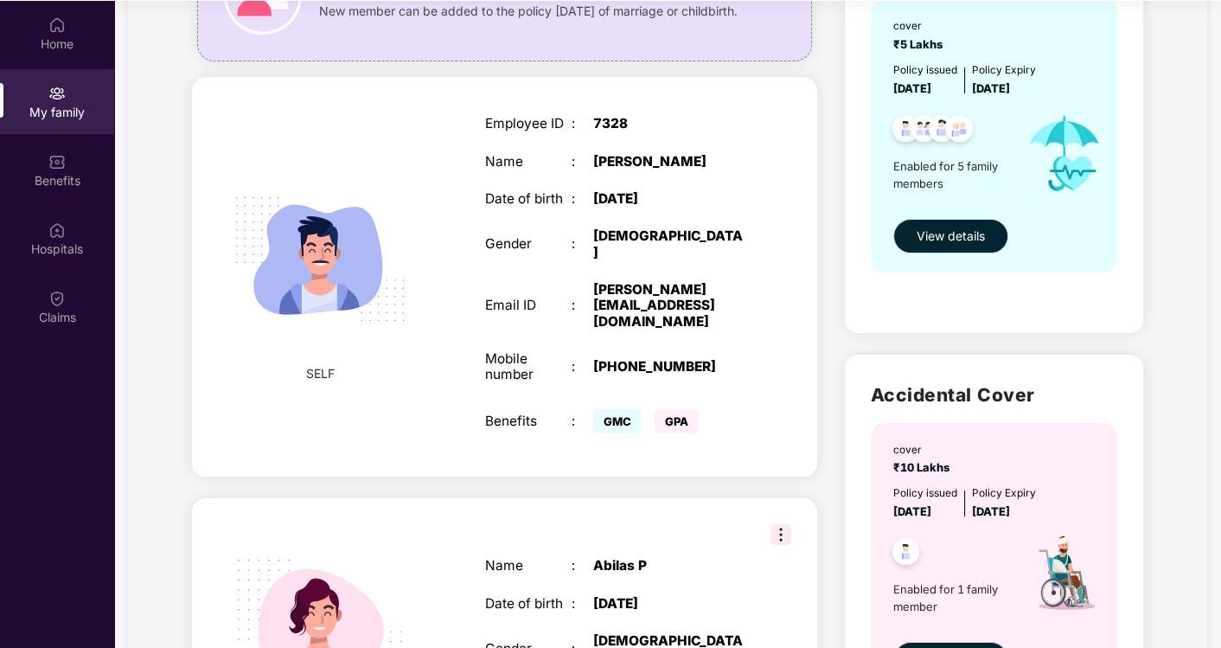
click at [938, 246] on button "View details" at bounding box center [950, 236] width 115 height 35
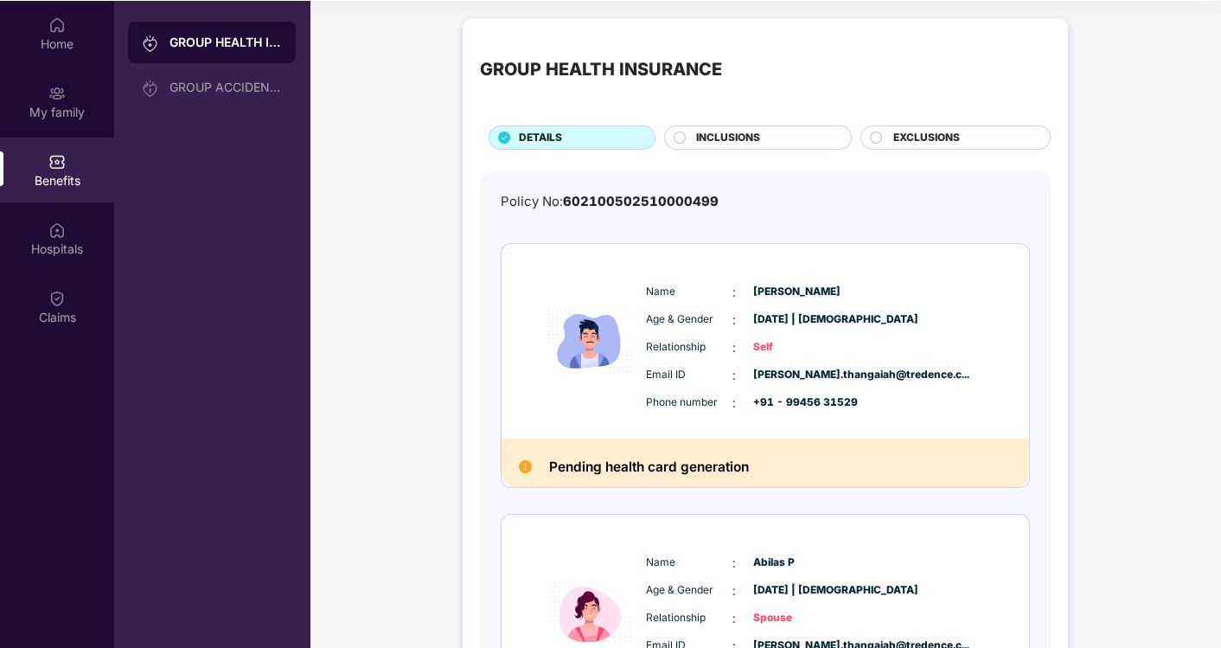
click at [622, 199] on span "602100502510000499" at bounding box center [641, 202] width 156 height 16
copy span "602100502510000499"
